Goal: Navigation & Orientation: Find specific page/section

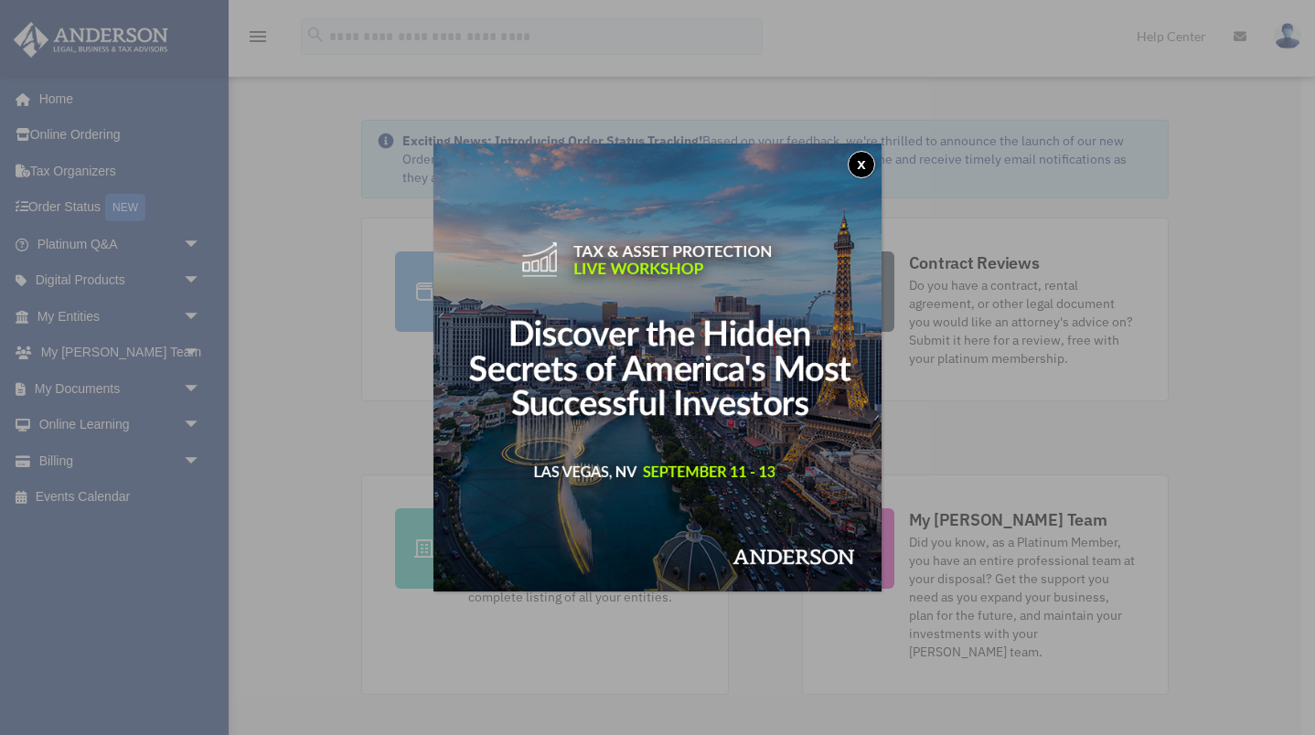
click at [854, 166] on button "x" at bounding box center [861, 164] width 27 height 27
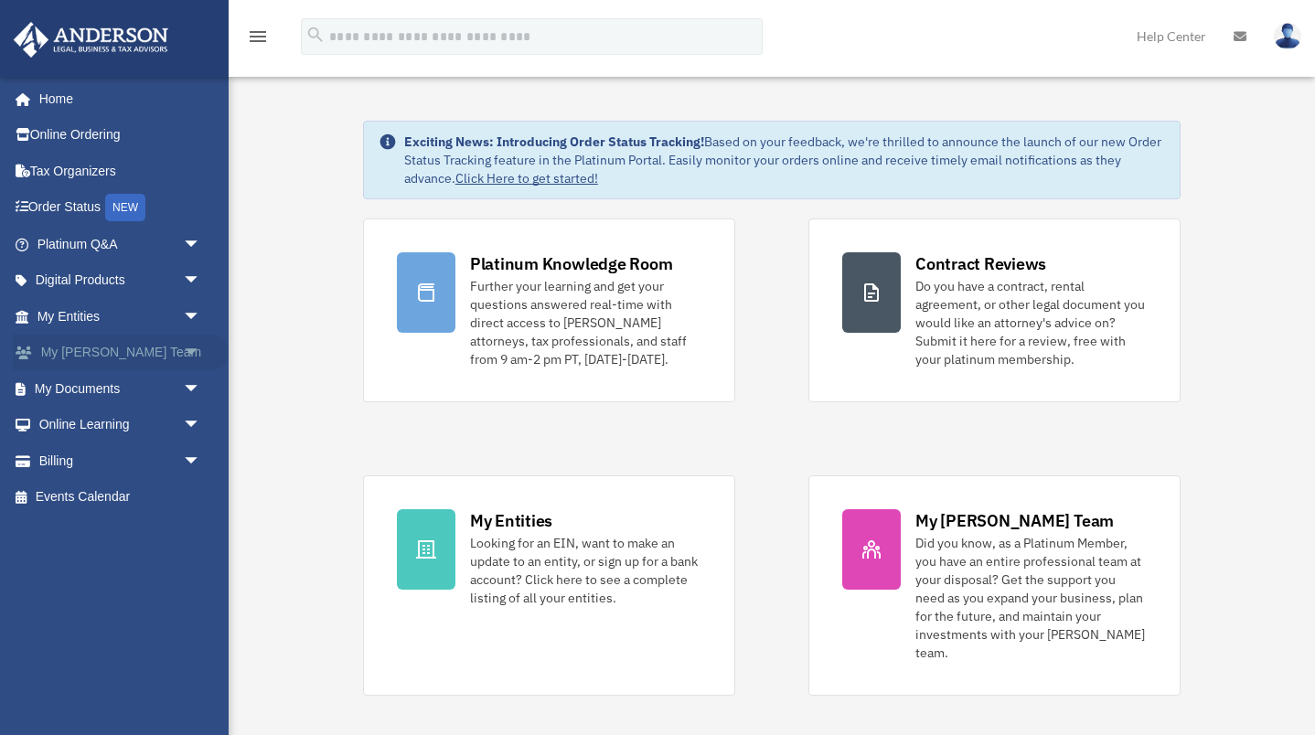
click at [166, 349] on link "My Anderson Team arrow_drop_down" at bounding box center [121, 353] width 216 height 37
click at [191, 349] on span "arrow_drop_down" at bounding box center [201, 354] width 37 height 38
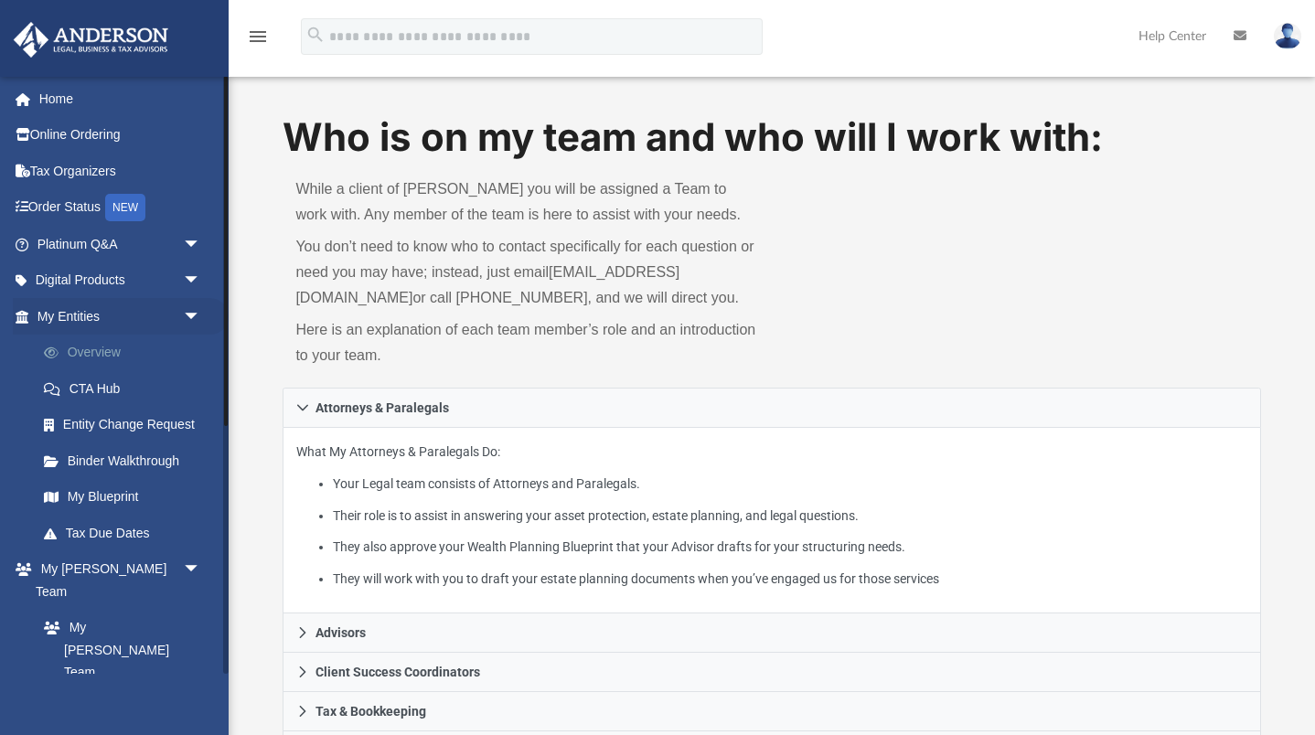
click at [118, 357] on link "Overview" at bounding box center [127, 353] width 203 height 37
click at [101, 354] on link "Overview" at bounding box center [127, 353] width 203 height 37
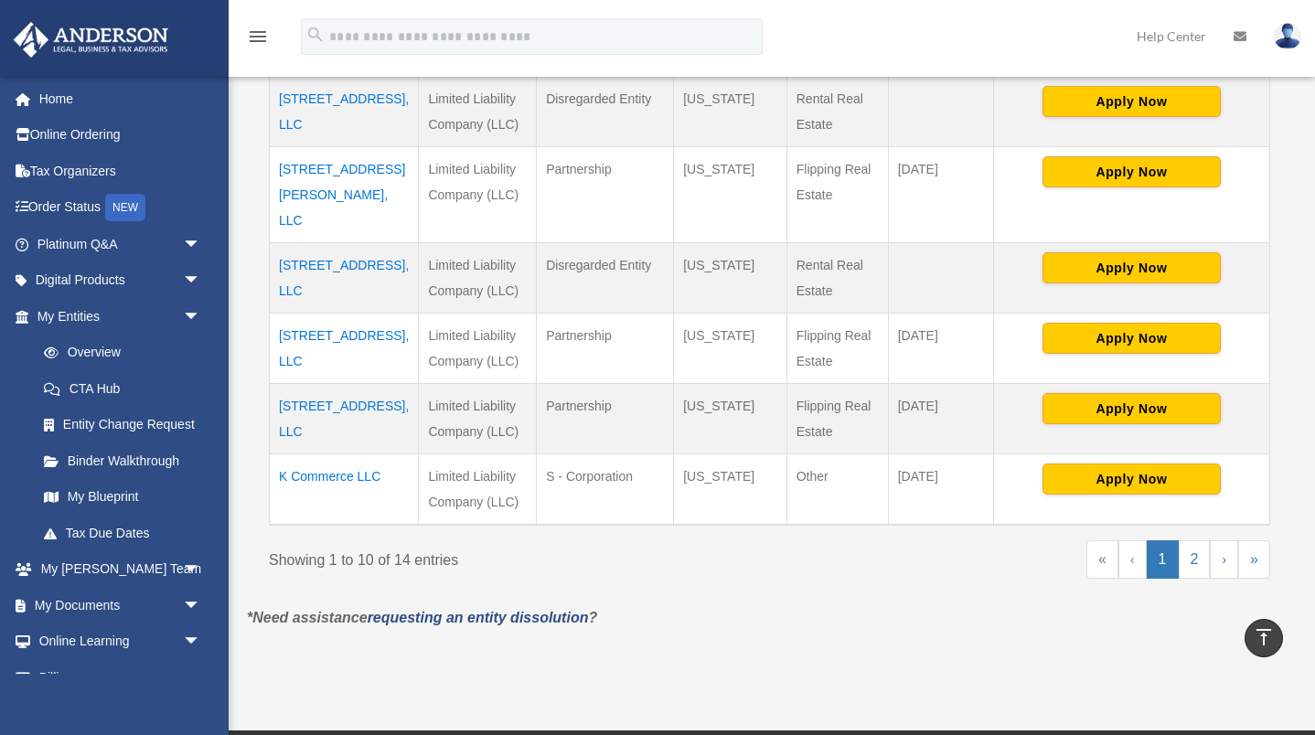
scroll to position [752, 0]
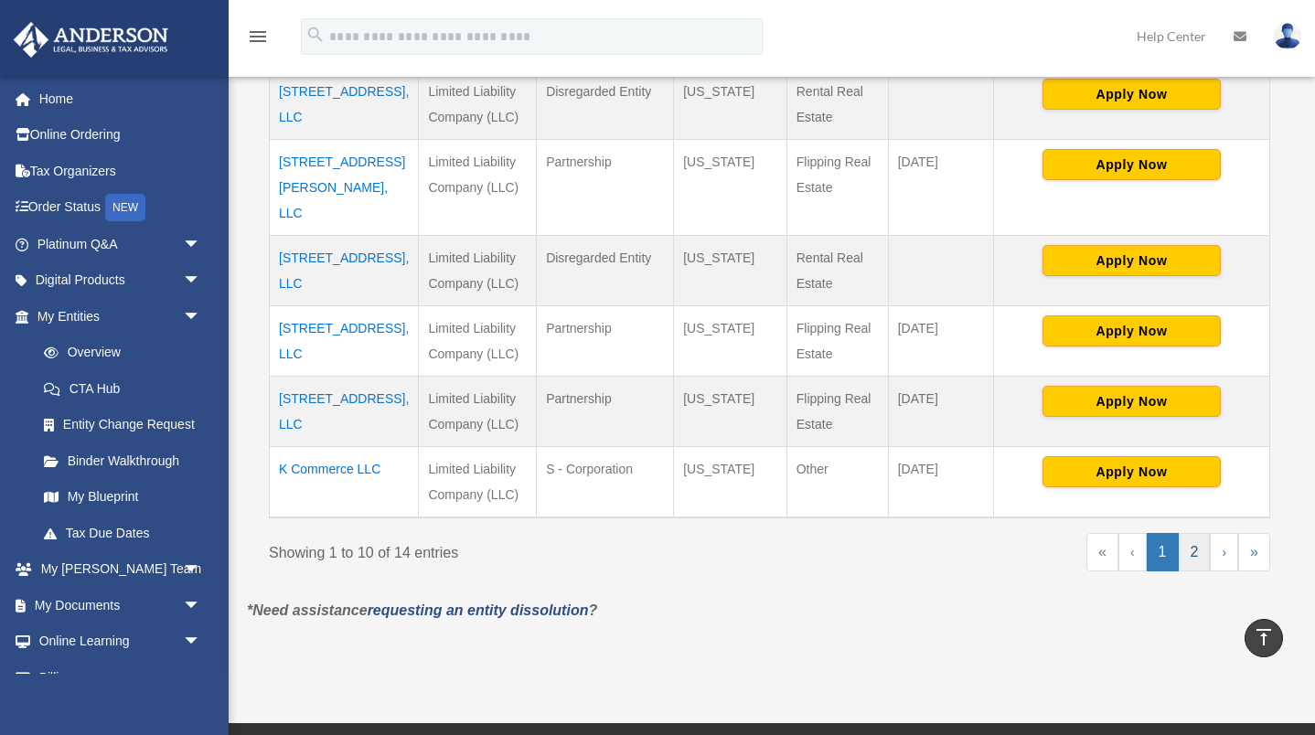
click at [1200, 533] on link "2" at bounding box center [1195, 552] width 32 height 38
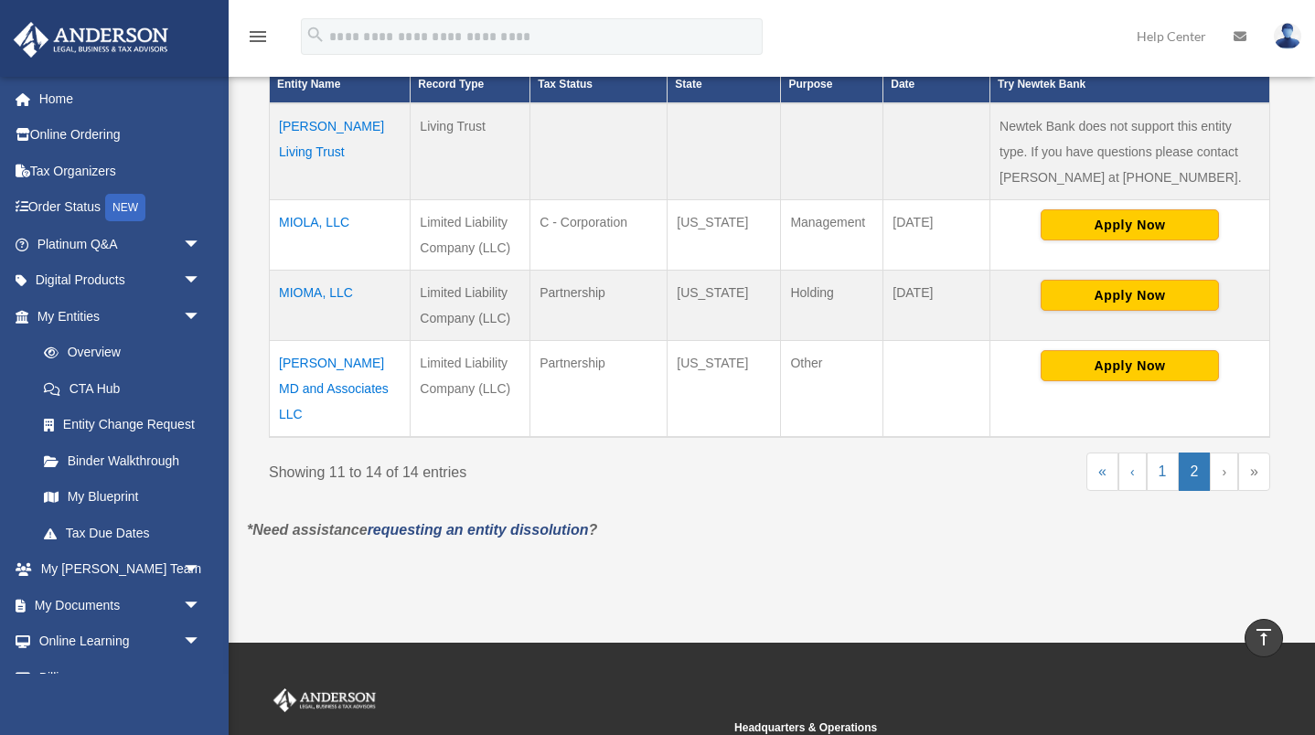
scroll to position [437, 0]
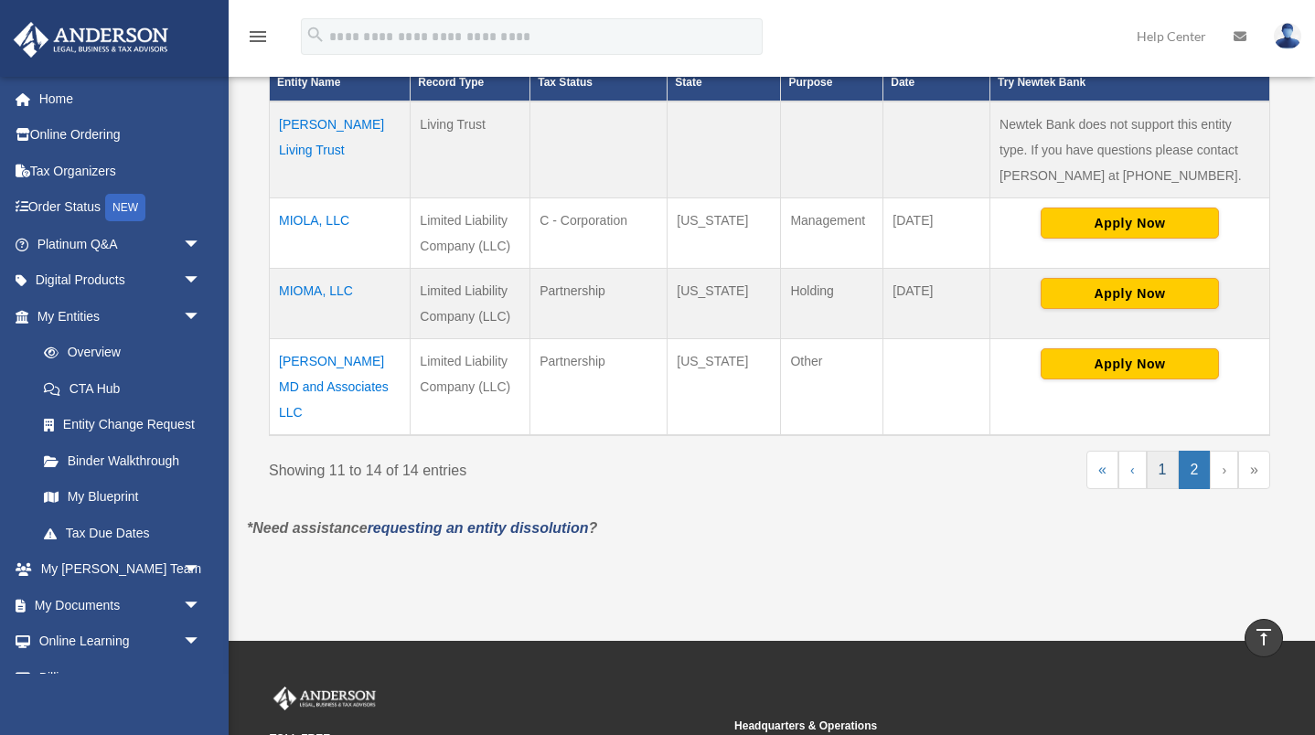
click at [1163, 451] on link "1" at bounding box center [1163, 470] width 32 height 38
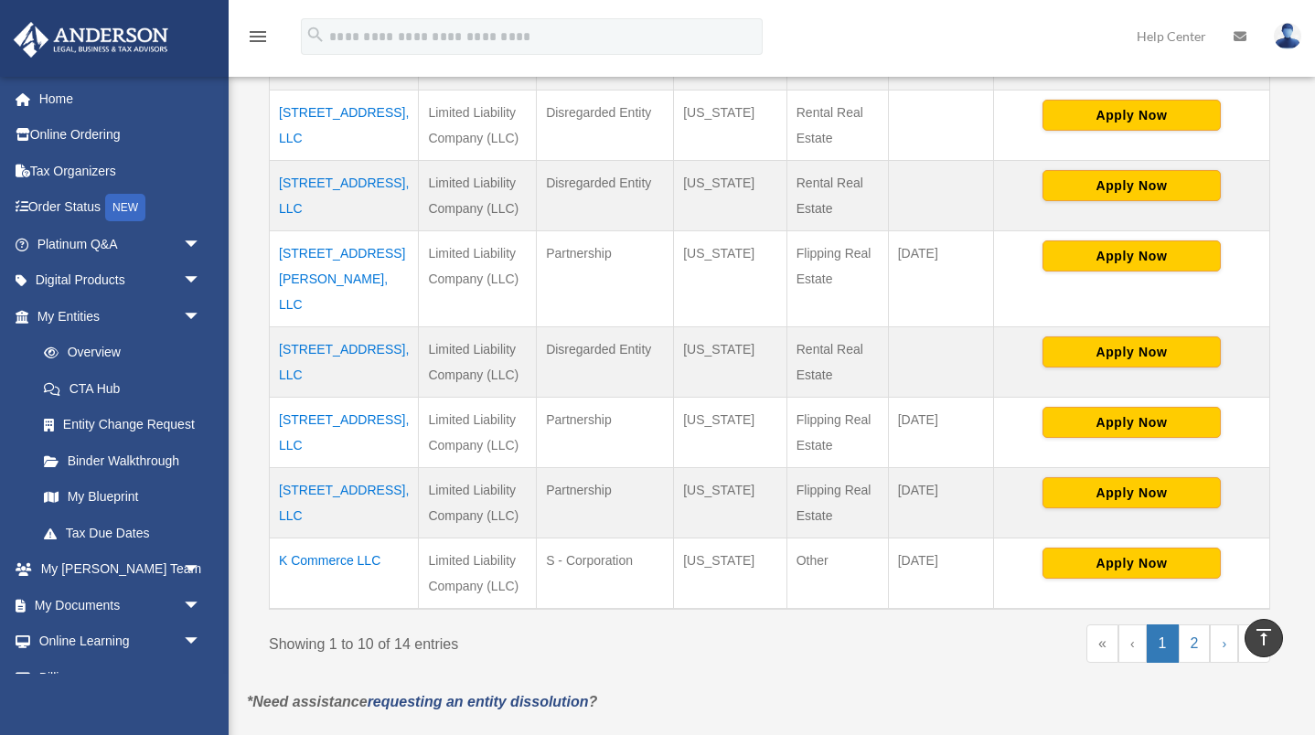
scroll to position [661, 0]
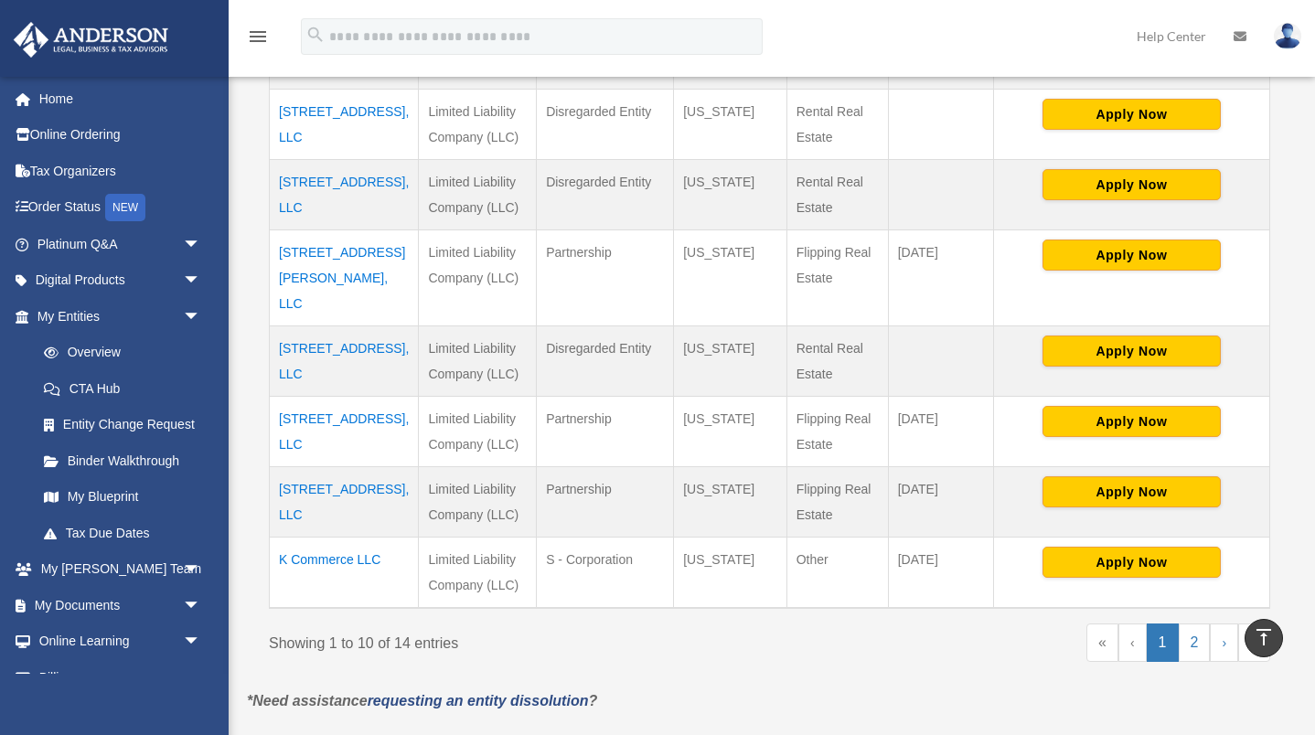
click at [1129, 624] on link "‹" at bounding box center [1133, 643] width 28 height 38
click at [1135, 624] on link "‹" at bounding box center [1133, 643] width 28 height 38
click at [1210, 624] on link "›" at bounding box center [1224, 643] width 28 height 38
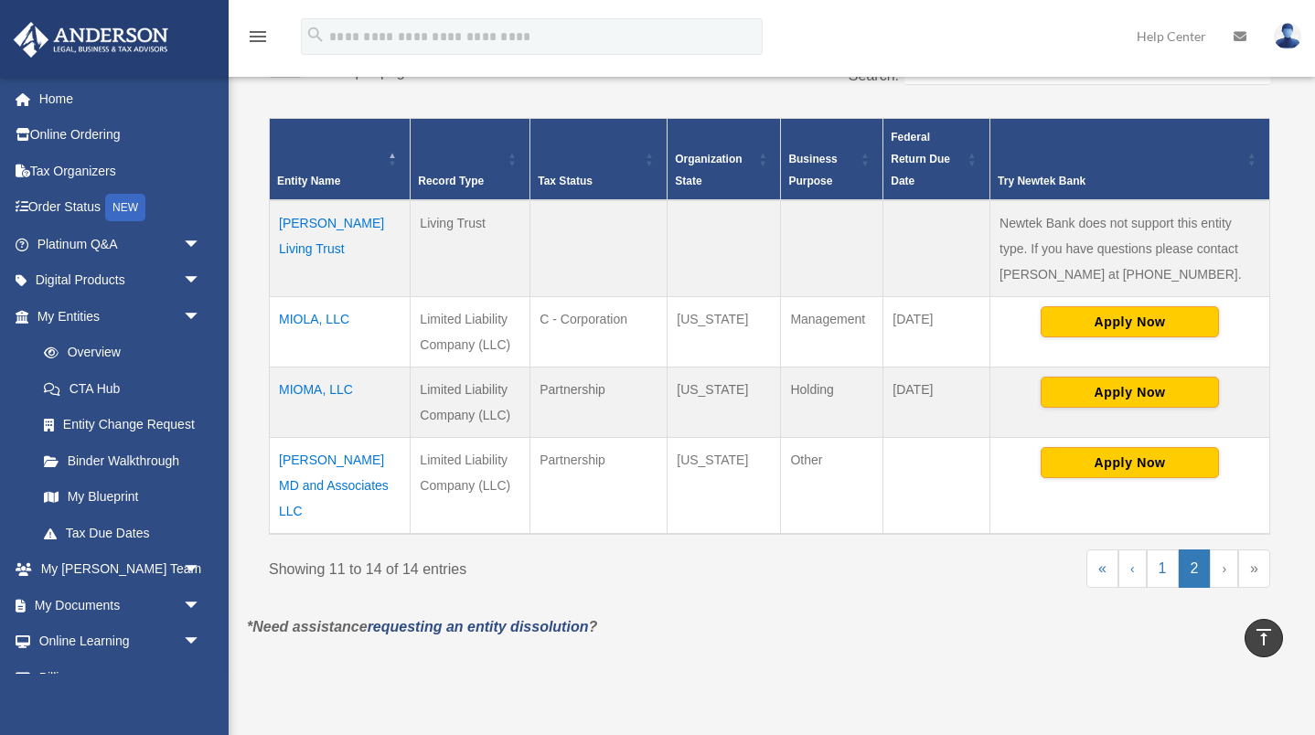
scroll to position [335, 0]
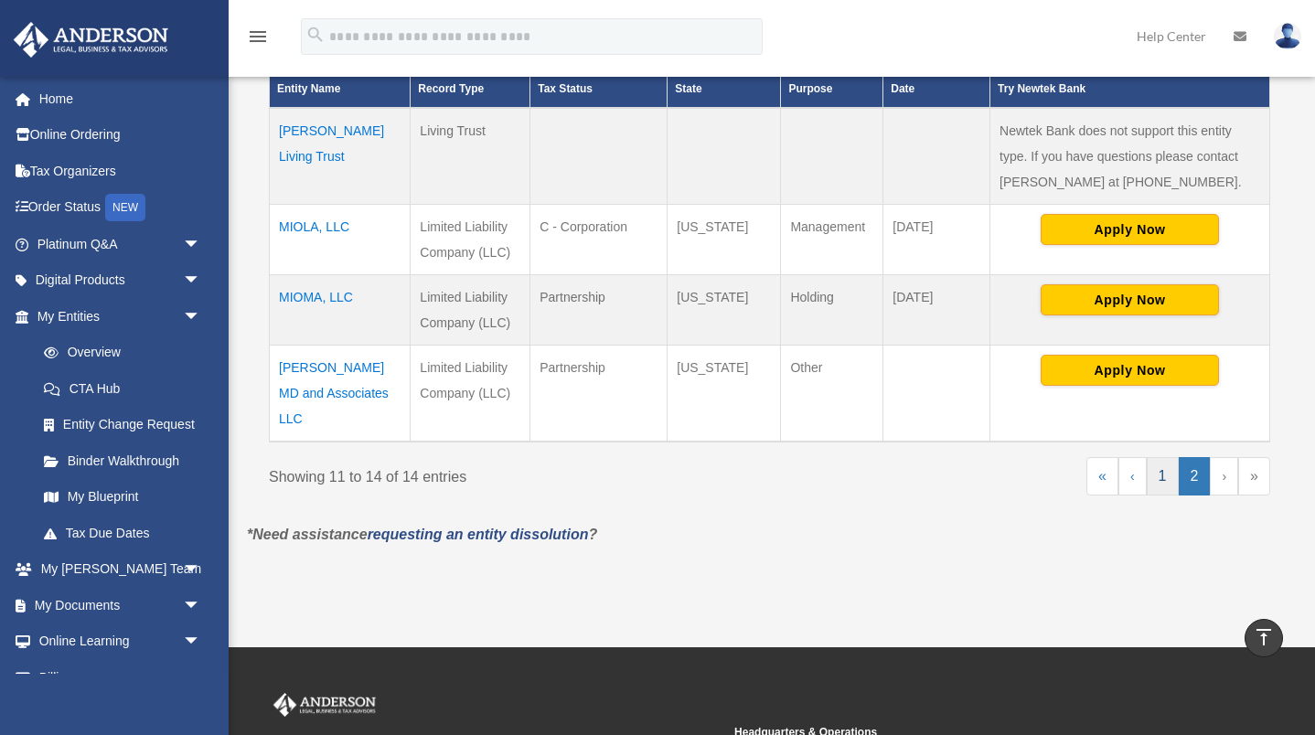
click at [1169, 467] on link "1" at bounding box center [1163, 476] width 32 height 38
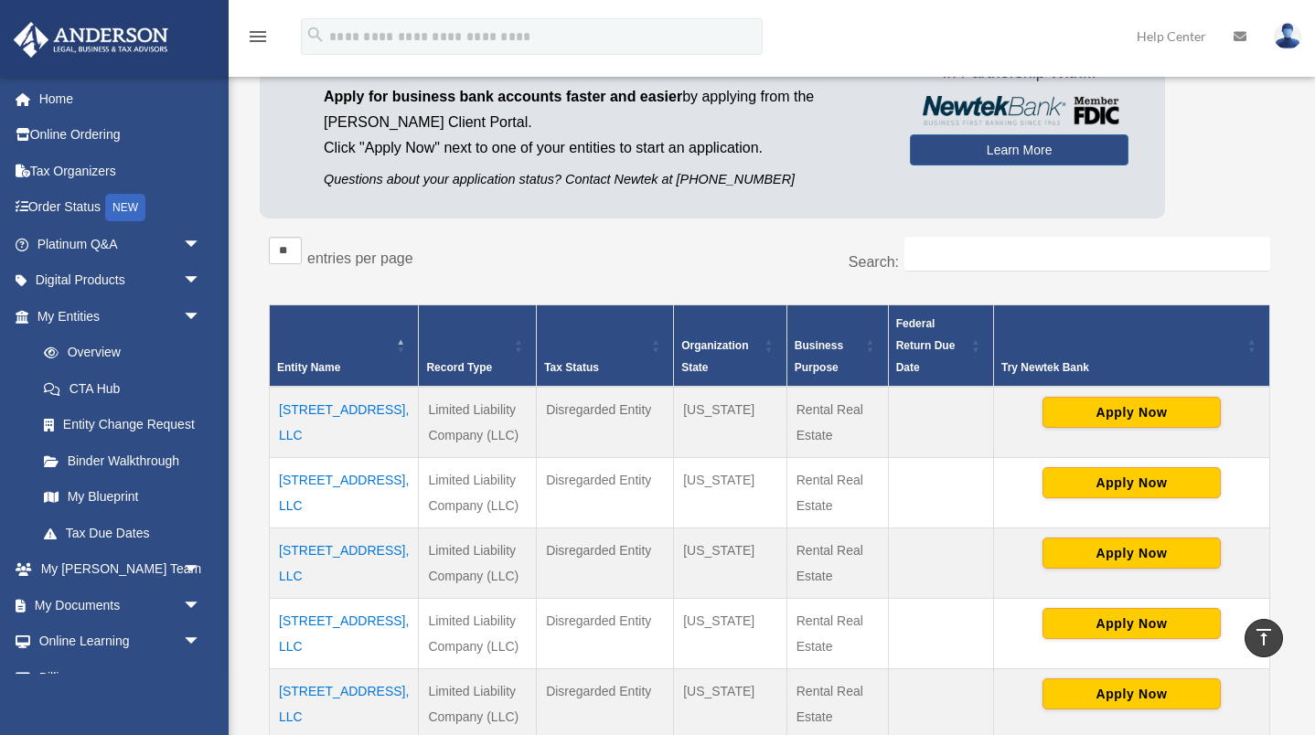
scroll to position [0, 0]
